Goal: Task Accomplishment & Management: Complete application form

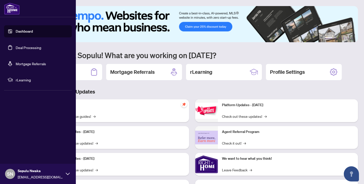
click at [22, 48] on link "Deal Processing" at bounding box center [29, 47] width 26 height 5
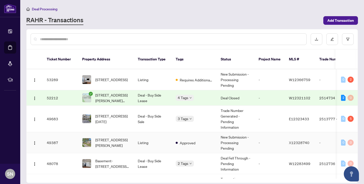
click at [152, 140] on td "Listing" at bounding box center [153, 142] width 38 height 21
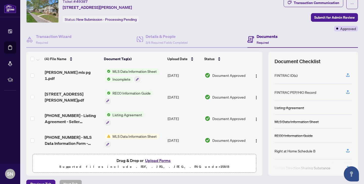
scroll to position [27, 0]
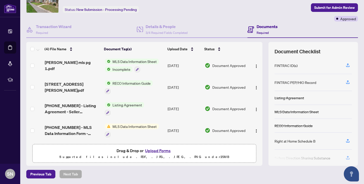
click at [153, 151] on button "Upload Forms" at bounding box center [158, 151] width 29 height 7
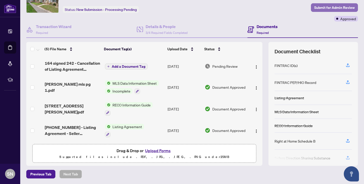
click at [329, 9] on span "Submit for Admin Review" at bounding box center [334, 8] width 40 height 8
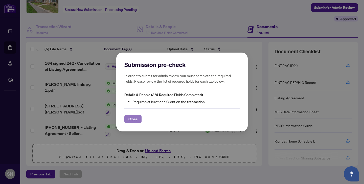
click at [135, 120] on span "Close" at bounding box center [133, 119] width 9 height 8
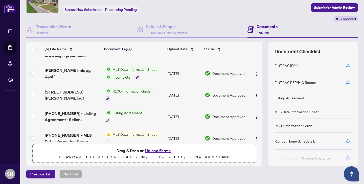
scroll to position [22, 0]
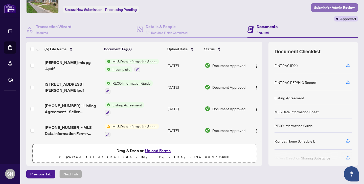
click at [329, 10] on span "Submit for Admin Review" at bounding box center [334, 8] width 40 height 8
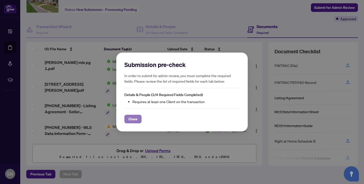
click at [138, 119] on button "Close" at bounding box center [132, 119] width 17 height 9
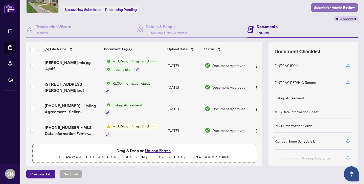
click at [332, 7] on span "Submit for Admin Review" at bounding box center [334, 8] width 40 height 8
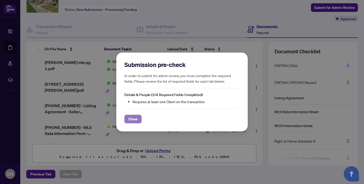
click at [132, 119] on span "Close" at bounding box center [133, 119] width 9 height 8
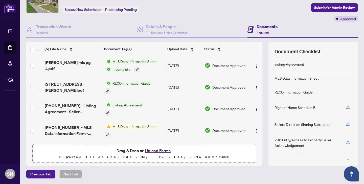
scroll to position [48, 0]
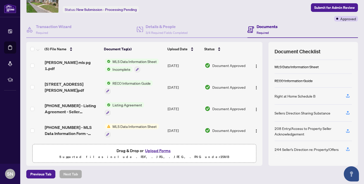
click at [267, 28] on h4 "Documents" at bounding box center [267, 27] width 21 height 6
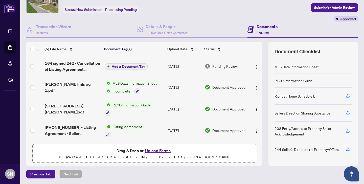
click at [121, 65] on span "Add a Document Tag" at bounding box center [129, 67] width 34 height 4
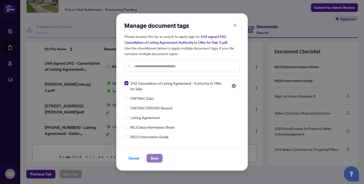
click at [154, 158] on span "Save" at bounding box center [155, 158] width 8 height 8
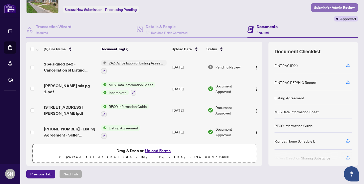
click at [332, 9] on span "Submit for Admin Review" at bounding box center [334, 8] width 40 height 8
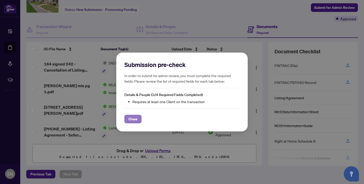
click at [131, 120] on span "Close" at bounding box center [133, 119] width 9 height 8
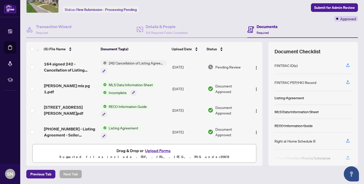
scroll to position [2, 0]
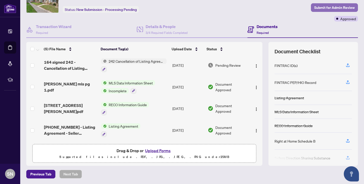
click at [340, 6] on span "Submit for Admin Review" at bounding box center [334, 8] width 40 height 8
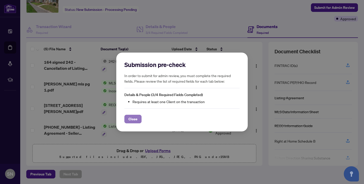
click at [136, 122] on span "Close" at bounding box center [133, 119] width 9 height 8
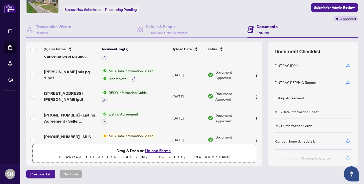
scroll to position [0, 0]
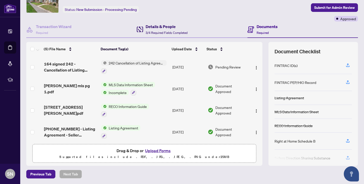
click at [171, 27] on h4 "Details & People" at bounding box center [167, 27] width 42 height 6
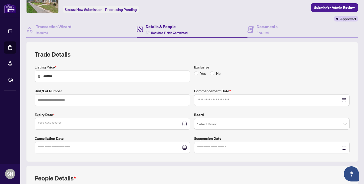
type input "**********"
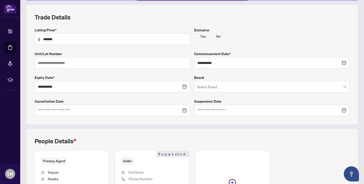
scroll to position [128, 0]
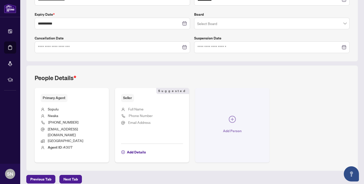
click at [231, 117] on icon "plus-circle" at bounding box center [232, 119] width 7 height 7
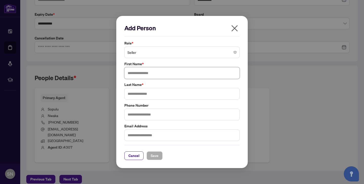
click at [163, 72] on input "text" at bounding box center [181, 73] width 115 height 12
type input "**********"
click at [155, 96] on input "text" at bounding box center [181, 94] width 115 height 12
type input "*******"
click at [153, 156] on span "Save" at bounding box center [155, 156] width 8 height 8
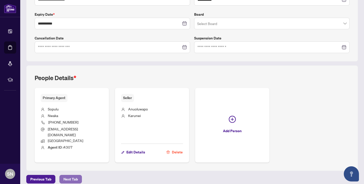
click at [74, 175] on button "Next Tab" at bounding box center [70, 179] width 23 height 9
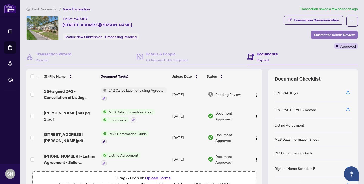
click at [331, 34] on span "Submit for Admin Review" at bounding box center [334, 35] width 40 height 8
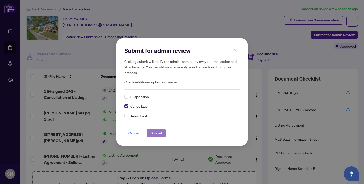
click at [154, 131] on span "Submit" at bounding box center [156, 133] width 11 height 8
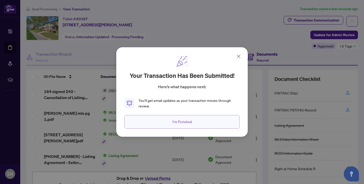
click at [192, 123] on button "I'm Finished" at bounding box center [181, 122] width 115 height 14
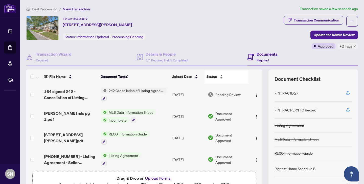
scroll to position [28, 0]
